Goal: Task Accomplishment & Management: Manage account settings

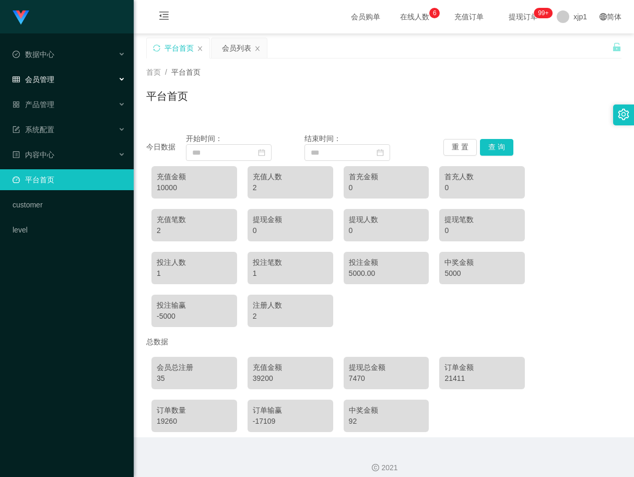
click at [61, 75] on div "会员管理" at bounding box center [67, 79] width 134 height 21
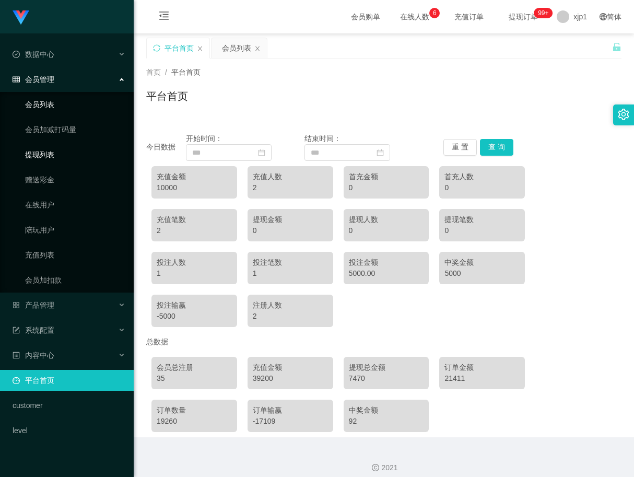
click at [65, 104] on link "会员列表" at bounding box center [75, 104] width 100 height 21
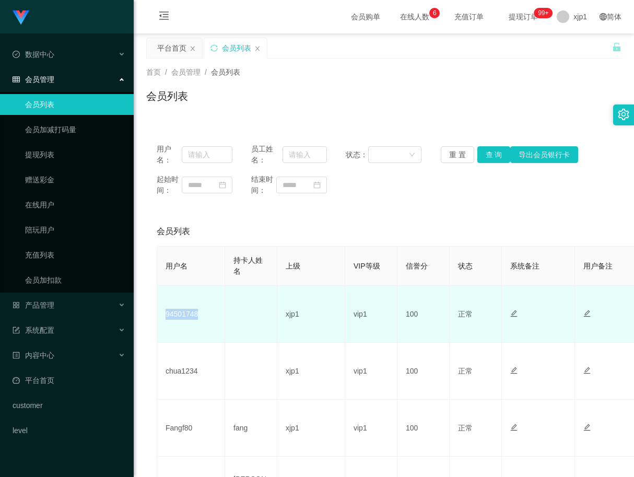
drag, startPoint x: 209, startPoint y: 315, endPoint x: 158, endPoint y: 321, distance: 51.6
click at [158, 321] on td "94501748" at bounding box center [191, 314] width 68 height 57
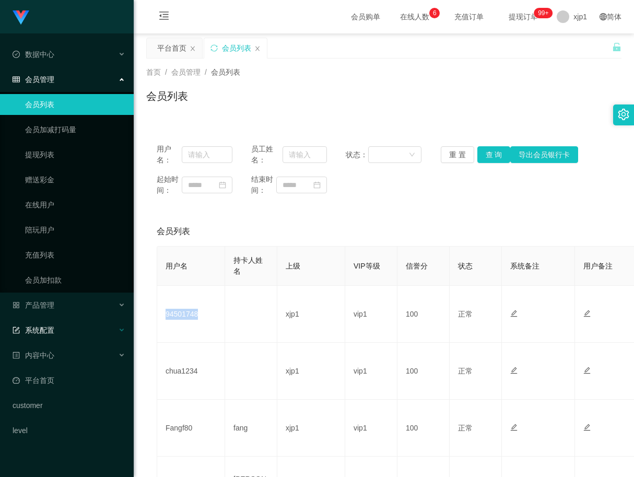
copy td "94501748"
drag, startPoint x: 206, startPoint y: 379, endPoint x: 154, endPoint y: 380, distance: 52.3
click at [162, 379] on td "chua1234" at bounding box center [191, 371] width 68 height 57
copy td "chua1234"
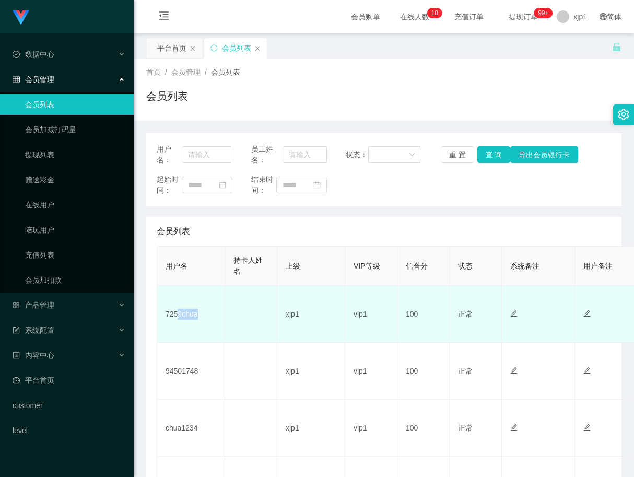
scroll to position [52, 0]
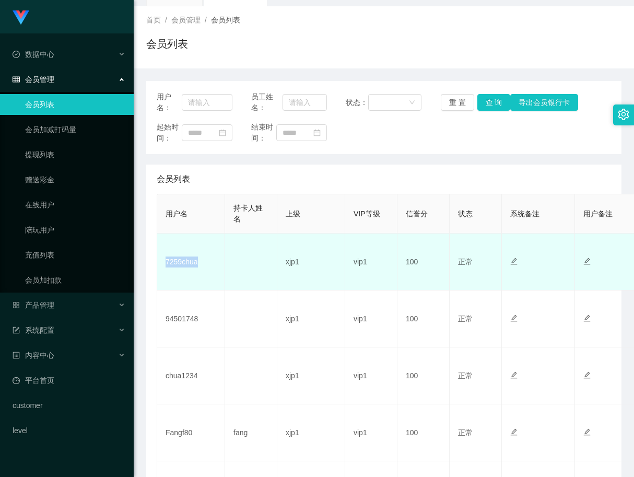
click at [163, 265] on td "7259chua" at bounding box center [191, 262] width 68 height 57
